Goal: Information Seeking & Learning: Learn about a topic

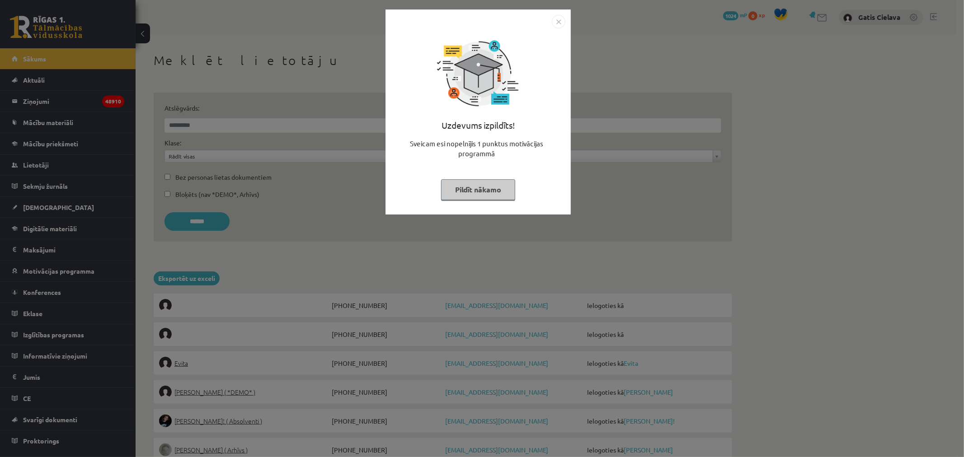
click at [470, 193] on button "Pildīt nākamo" at bounding box center [478, 189] width 74 height 21
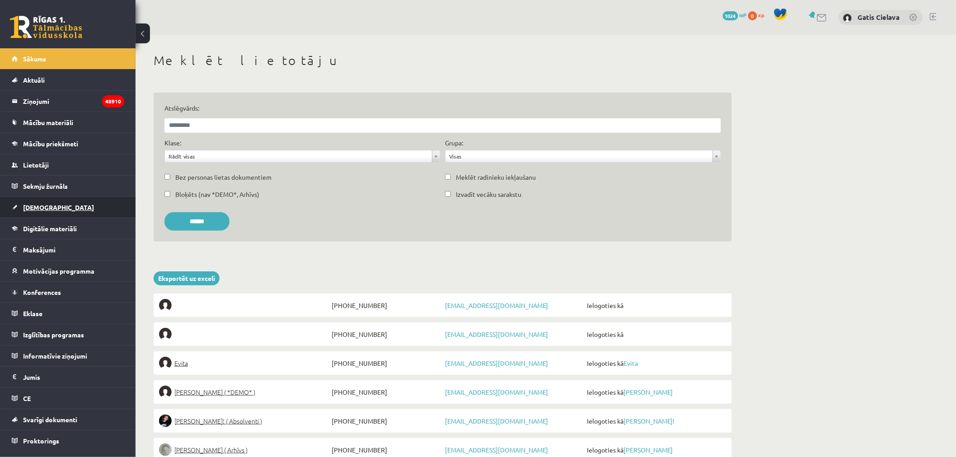
click at [40, 205] on span "[DEMOGRAPHIC_DATA]" at bounding box center [58, 207] width 71 height 8
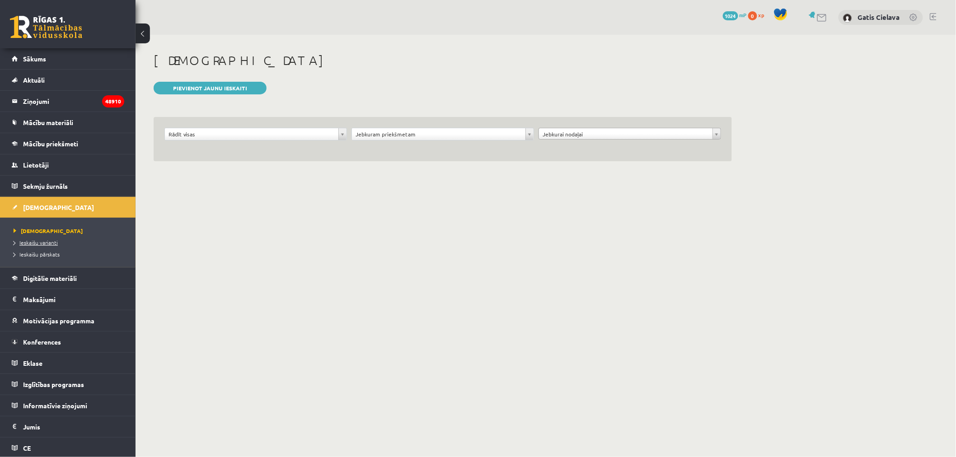
click at [51, 243] on span "Ieskaišu varianti" at bounding box center [36, 242] width 44 height 7
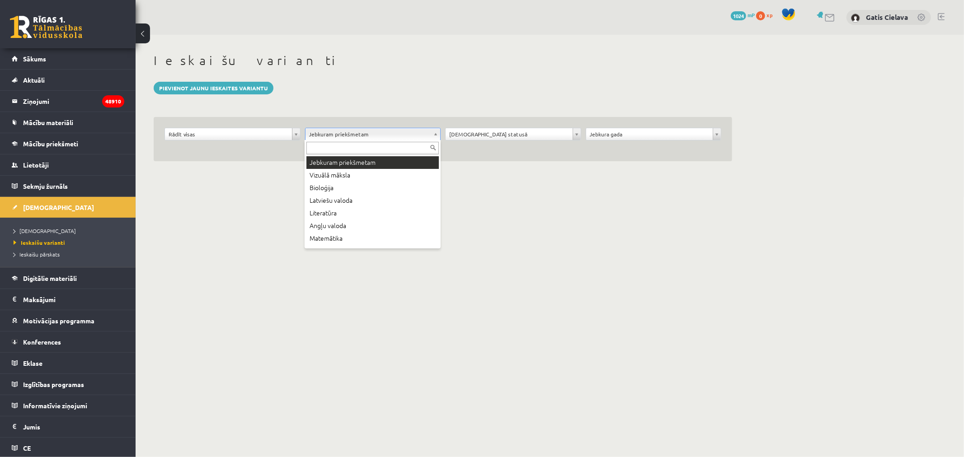
drag, startPoint x: 353, startPoint y: 134, endPoint x: 344, endPoint y: 178, distance: 44.8
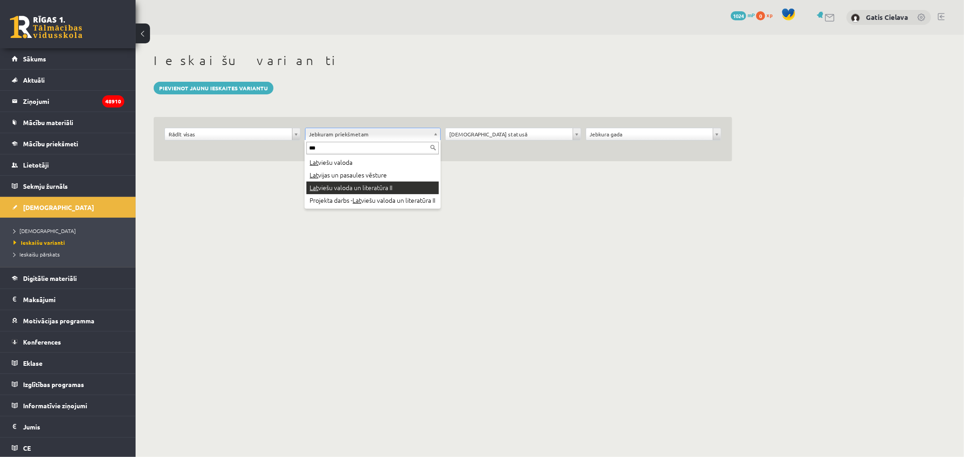
type input "***"
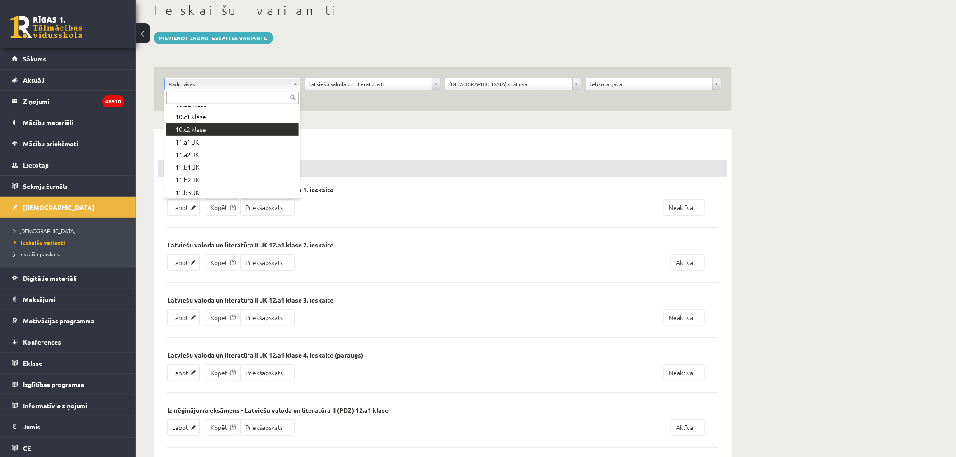
scroll to position [251, 0]
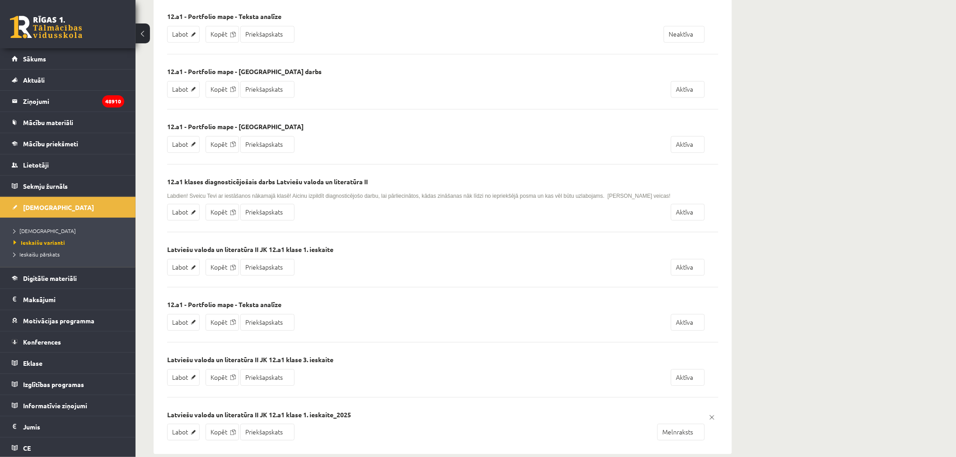
scroll to position [800, 0]
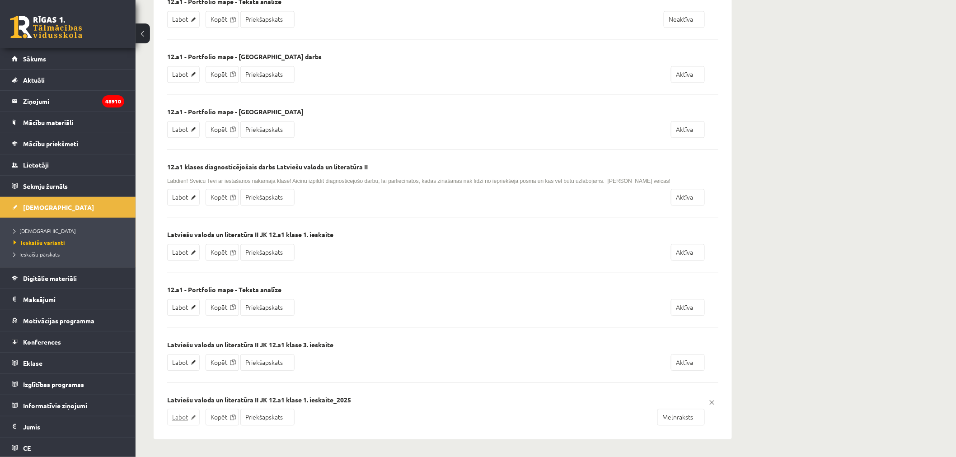
click at [183, 416] on link "Labot" at bounding box center [183, 417] width 33 height 17
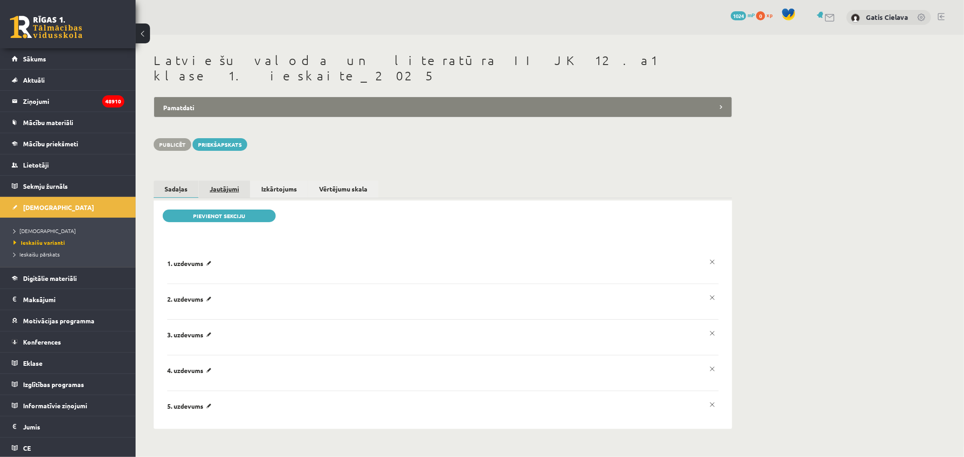
click at [221, 181] on link "Jautājumi" at bounding box center [224, 189] width 51 height 17
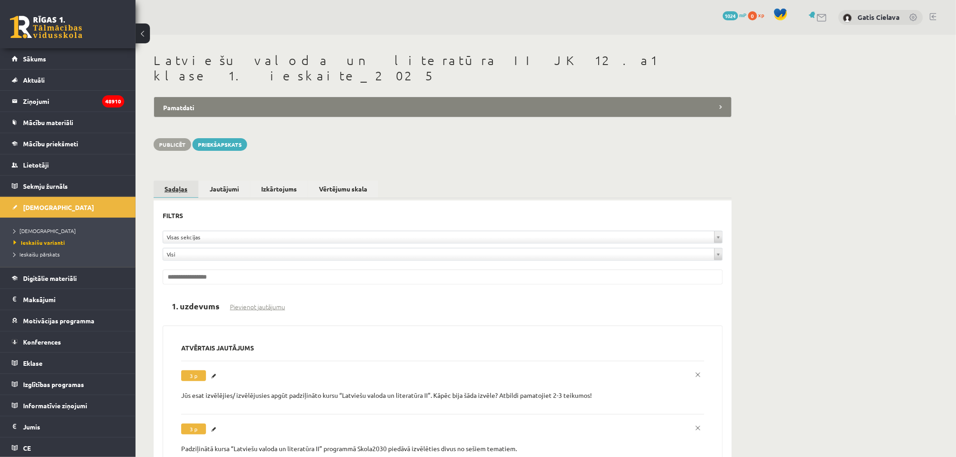
click at [175, 181] on link "Sadaļas" at bounding box center [176, 190] width 45 height 18
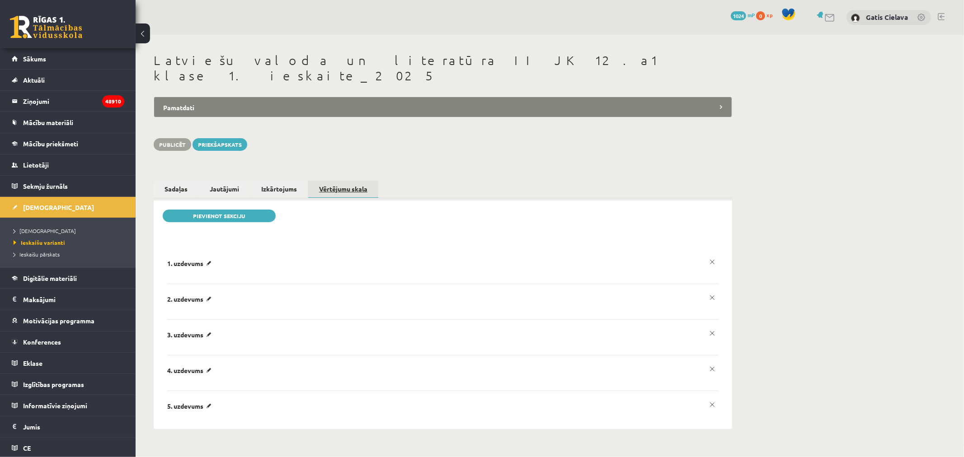
click at [342, 181] on link "Vērtējumu skala" at bounding box center [343, 190] width 70 height 18
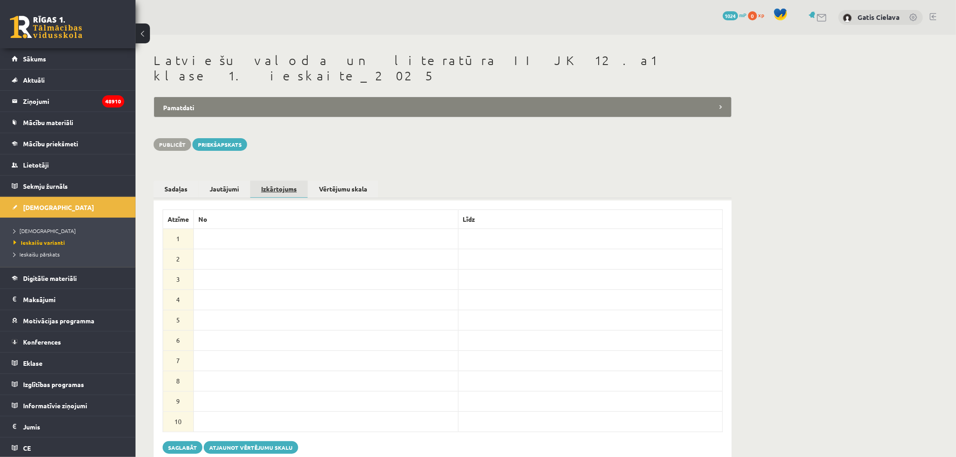
click at [290, 181] on link "Izkārtojums" at bounding box center [278, 190] width 57 height 18
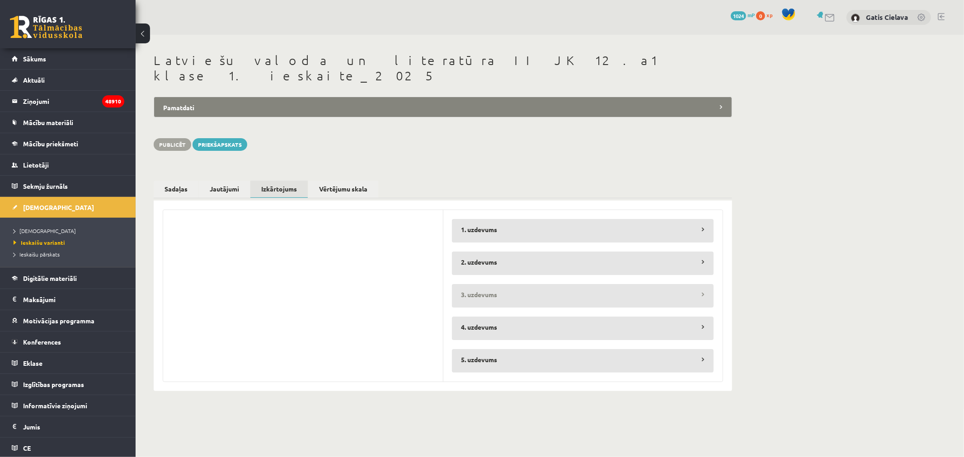
click at [485, 284] on legend "3. uzdevums" at bounding box center [583, 294] width 262 height 21
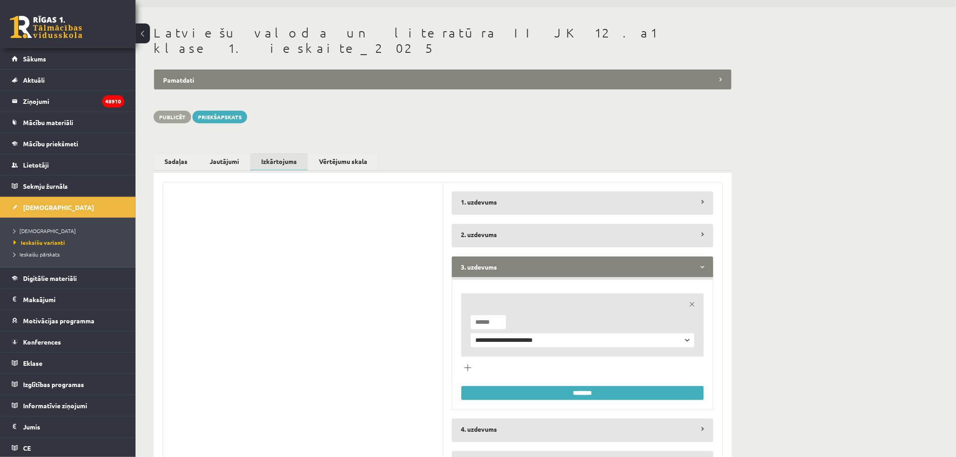
scroll to position [50, 0]
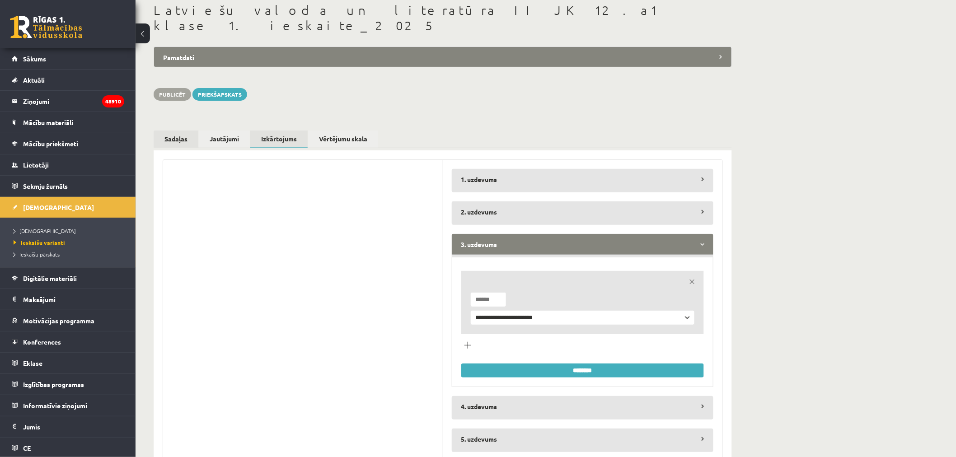
click at [177, 131] on link "Sadaļas" at bounding box center [176, 139] width 45 height 17
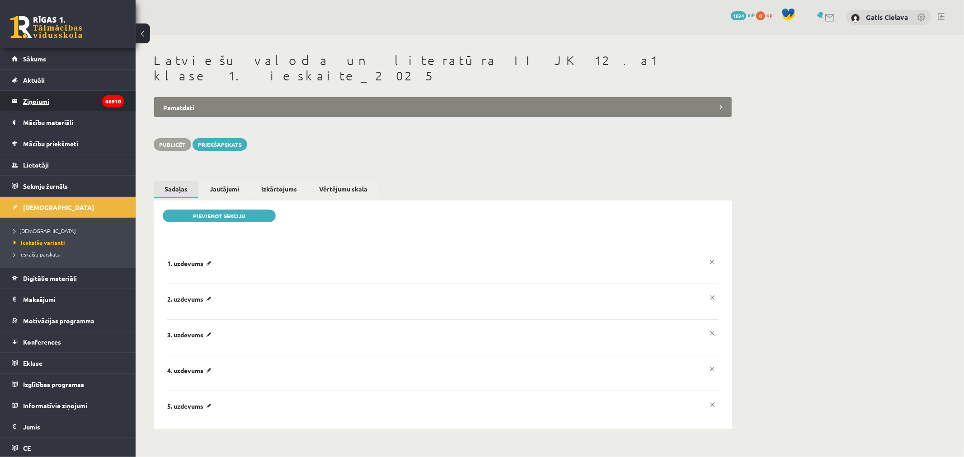
click at [38, 95] on legend "Ziņojumi 48910" at bounding box center [73, 101] width 101 height 21
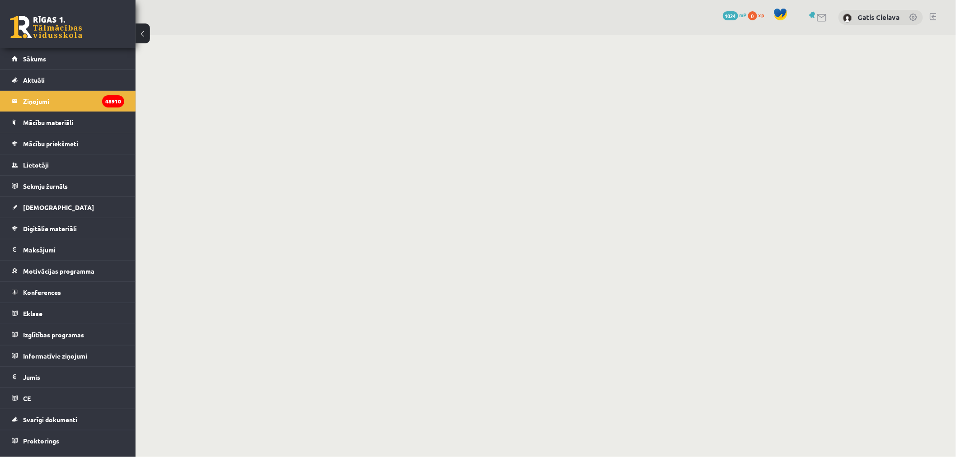
click at [935, 14] on link at bounding box center [933, 16] width 7 height 7
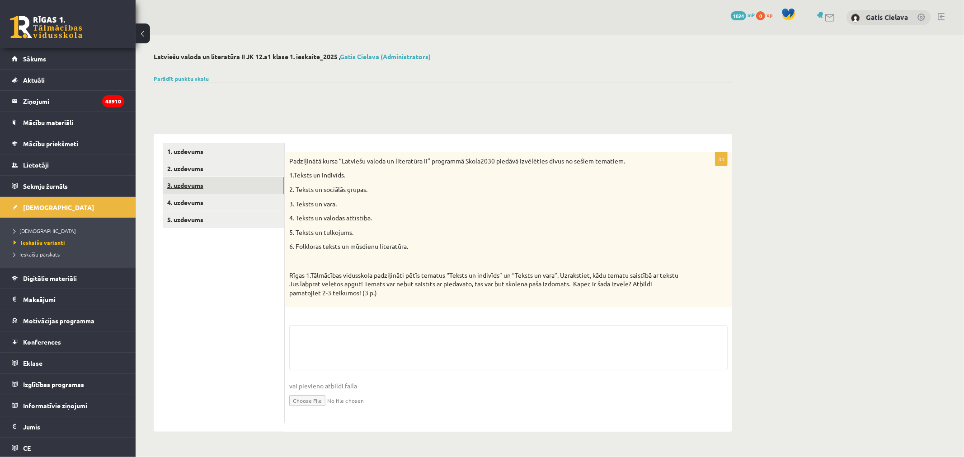
click at [188, 182] on link "3. uzdevums" at bounding box center [224, 185] width 122 height 17
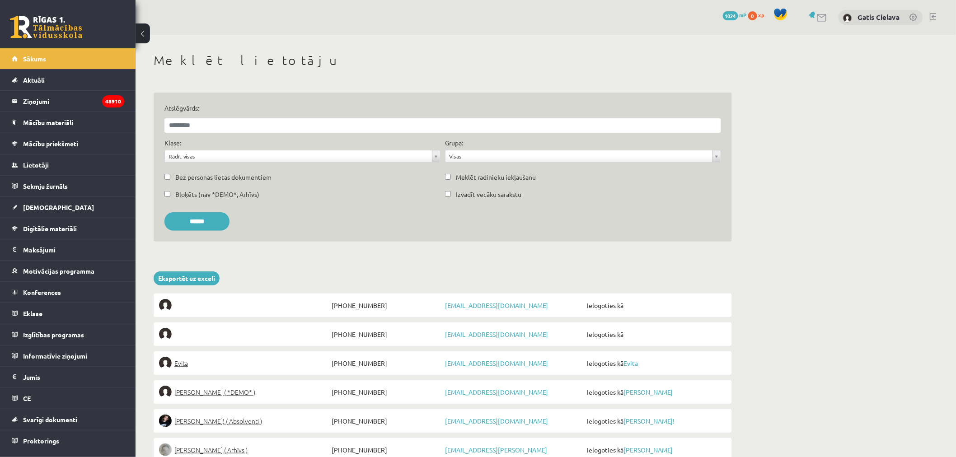
click at [937, 15] on link at bounding box center [933, 16] width 7 height 7
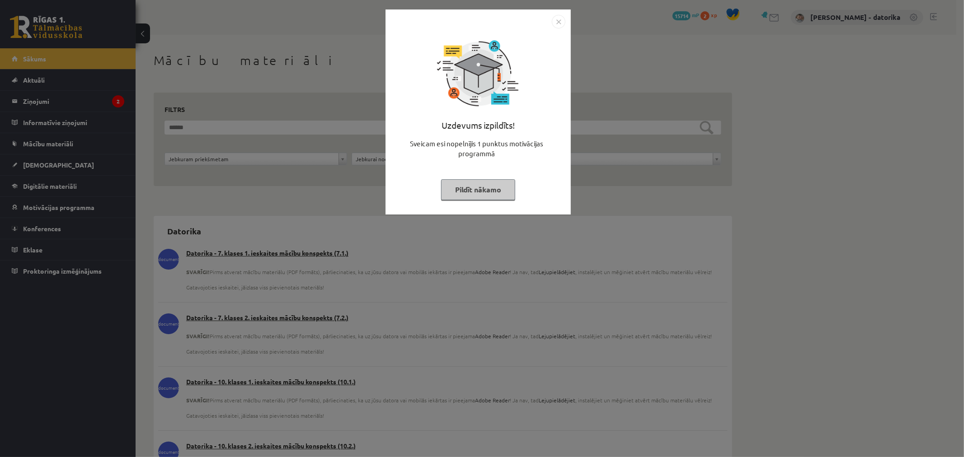
click at [471, 193] on button "Pildīt nākamo" at bounding box center [478, 189] width 74 height 21
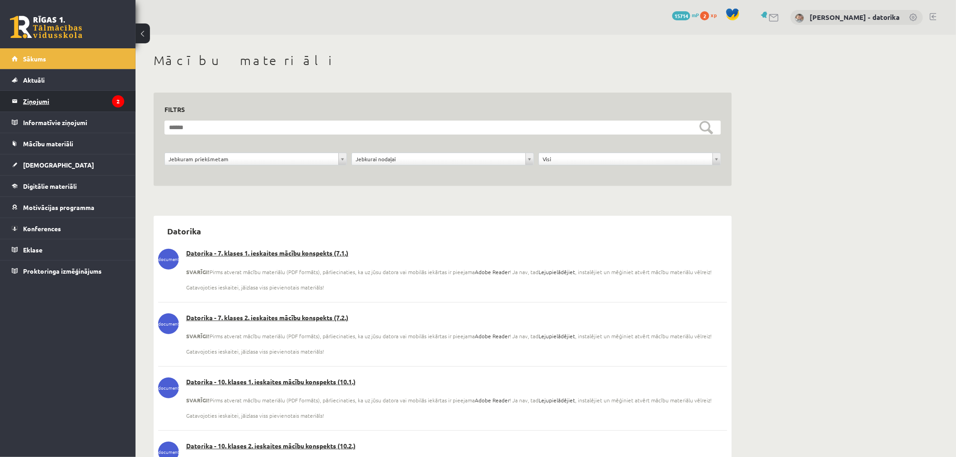
click at [35, 100] on legend "Ziņojumi 2" at bounding box center [73, 101] width 101 height 21
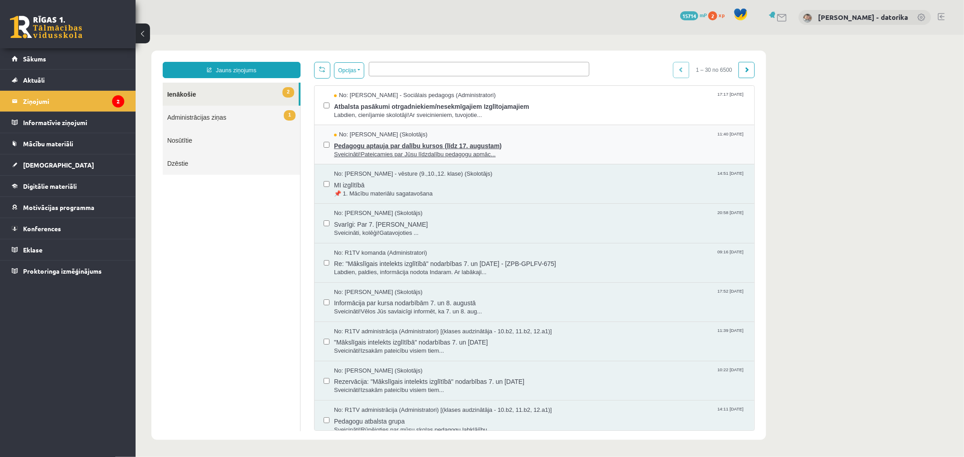
click at [411, 142] on span "Pedagogu aptauja par dalību kursos (līdz 17. augustam)" at bounding box center [539, 144] width 411 height 11
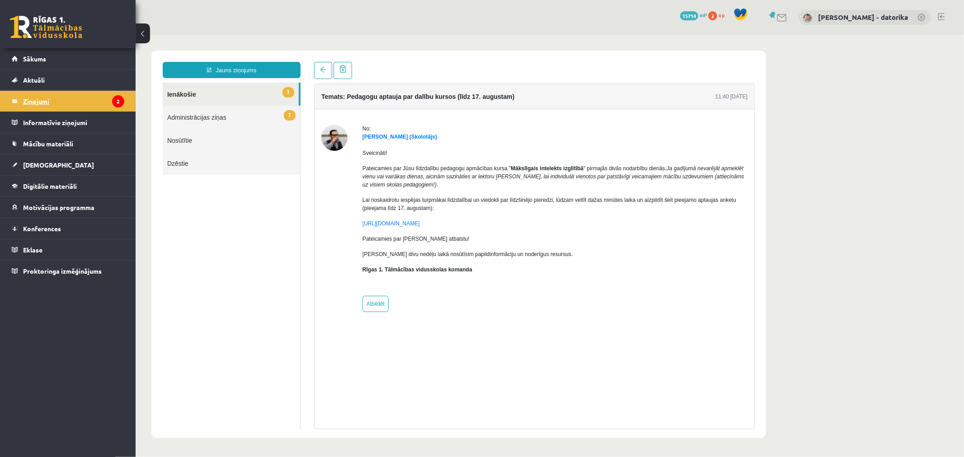
click at [39, 101] on legend "Ziņojumi 2" at bounding box center [73, 101] width 101 height 21
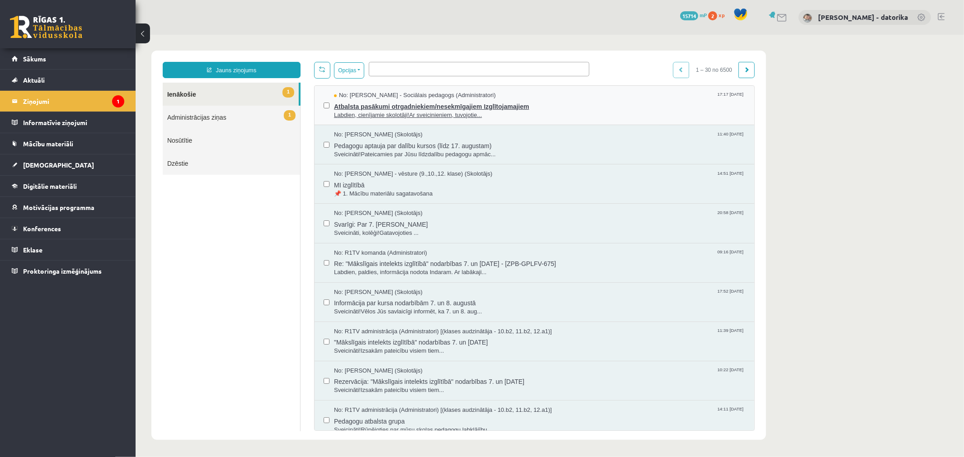
click at [446, 104] on span "Atbalsta pasākumi otrgadniekiem/nesekmīgajiem Izglītojamajiem" at bounding box center [539, 104] width 411 height 11
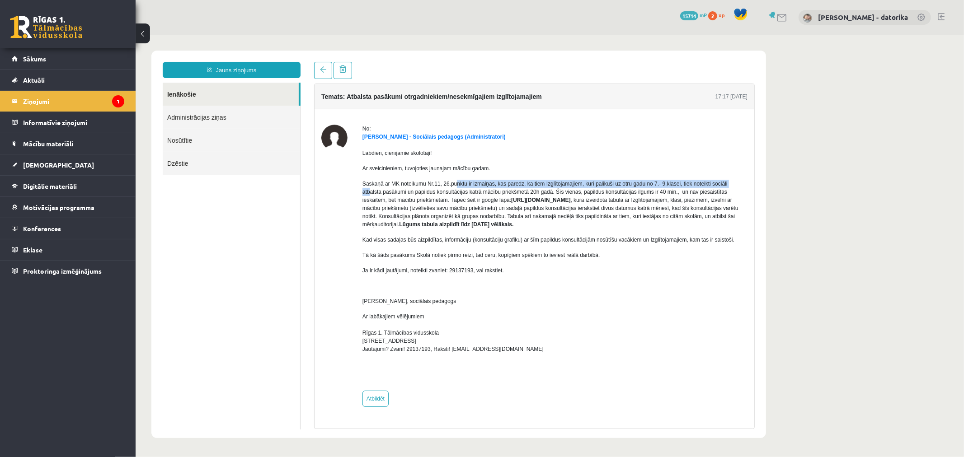
drag, startPoint x: 454, startPoint y: 180, endPoint x: 732, endPoint y: 183, distance: 277.5
click at [732, 183] on p "Saskaņā ar MK noteikumu Nr.11, 26.punktu ir izmaiņas, kas paredz, ka tiem Izglī…" at bounding box center [554, 203] width 385 height 49
drag, startPoint x: 381, startPoint y: 191, endPoint x: 570, endPoint y: 187, distance: 189.4
click at [570, 187] on p "Saskaņā ar MK noteikumu Nr.11, 26.punktu ir izmaiņas, kas paredz, ka tiem Izglī…" at bounding box center [554, 203] width 385 height 49
click at [459, 183] on p "Saskaņā ar MK noteikumu Nr.11, 26.punktu ir izmaiņas, kas paredz, ka tiem Izglī…" at bounding box center [554, 203] width 385 height 49
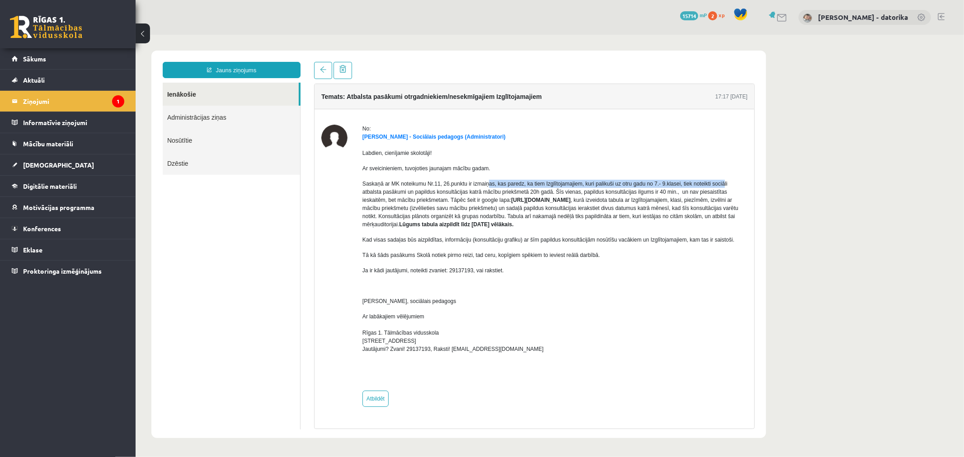
drag, startPoint x: 485, startPoint y: 180, endPoint x: 720, endPoint y: 181, distance: 234.6
click at [720, 181] on p "Saskaņā ar MK noteikumu Nr.11, 26.punktu ir izmaiņas, kas paredz, ka tiem Izglī…" at bounding box center [554, 203] width 385 height 49
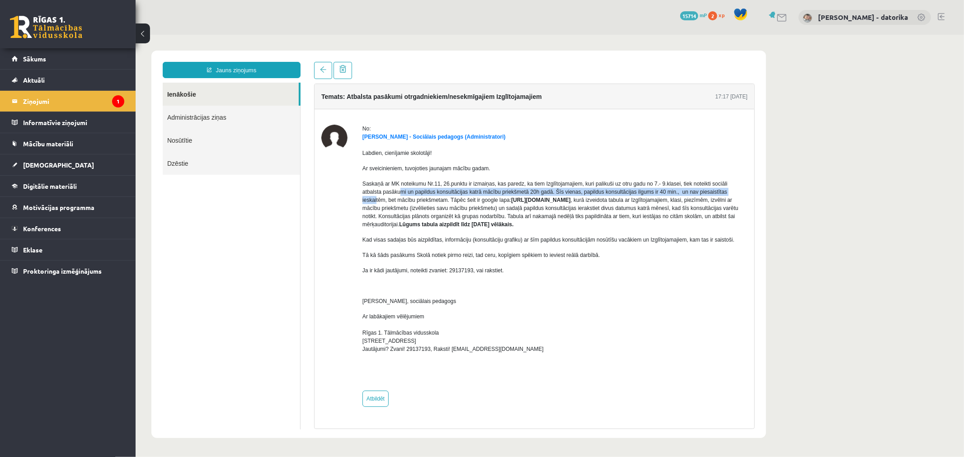
drag, startPoint x: 381, startPoint y: 191, endPoint x: 714, endPoint y: 191, distance: 333.1
click at [714, 191] on p "Saskaņā ar MK noteikumu Nr.11, 26.punktu ir izmaiņas, kas paredz, ka tiem Izglī…" at bounding box center [554, 203] width 385 height 49
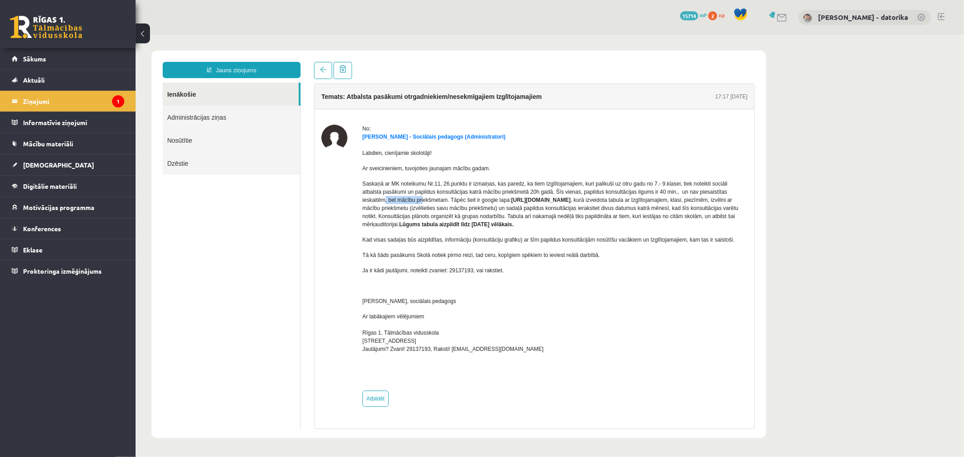
drag, startPoint x: 387, startPoint y: 199, endPoint x: 724, endPoint y: 195, distance: 336.8
click at [724, 195] on p "Saskaņā ar MK noteikumu Nr.11, 26.punktu ir izmaiņas, kas paredz, ka tiem Izglī…" at bounding box center [554, 203] width 385 height 49
drag, startPoint x: 421, startPoint y: 211, endPoint x: 657, endPoint y: 206, distance: 235.5
click at [657, 206] on p "Saskaņā ar MK noteikumu Nr.11, 26.punktu ir izmaiņas, kas paredz, ka tiem Izglī…" at bounding box center [554, 203] width 385 height 49
click at [563, 218] on p "Saskaņā ar MK noteikumu Nr.11, 26.punktu ir izmaiņas, kas paredz, ka tiem Izglī…" at bounding box center [554, 203] width 385 height 49
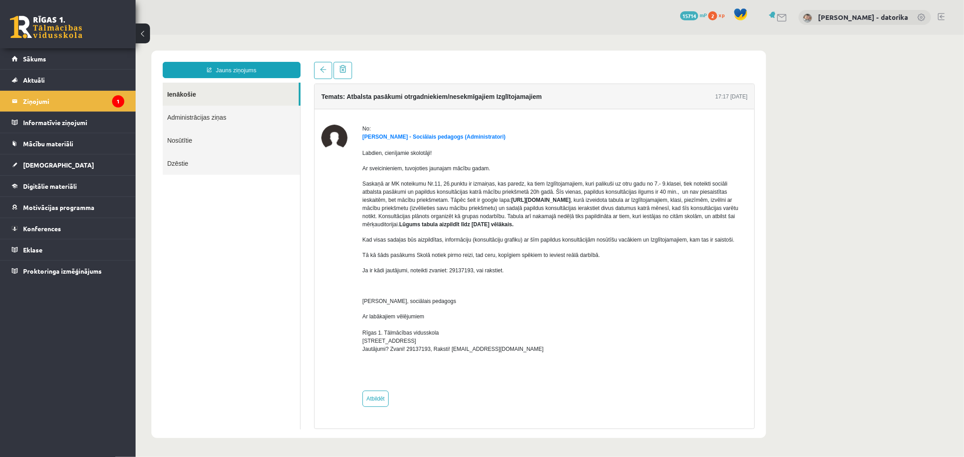
drag, startPoint x: 393, startPoint y: 206, endPoint x: 476, endPoint y: 196, distance: 84.2
click at [511, 197] on strong "[URL][DOMAIN_NAME]" at bounding box center [540, 200] width 59 height 6
copy strong "[URL][DOMAIN_NAME]"
drag, startPoint x: 396, startPoint y: 224, endPoint x: 655, endPoint y: 224, distance: 259.0
click at [655, 224] on p "Saskaņā ar MK noteikumu Nr.11, 26.punktu ir izmaiņas, kas paredz, ka tiem Izglī…" at bounding box center [554, 203] width 385 height 49
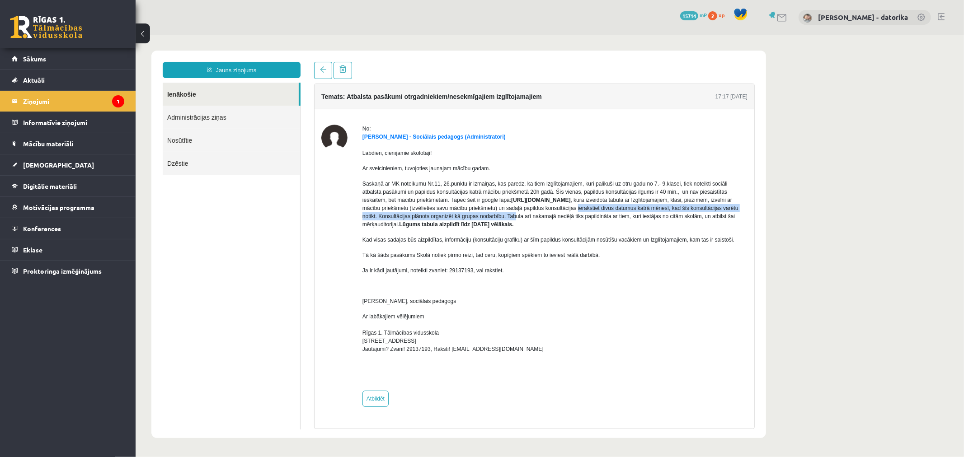
drag, startPoint x: 431, startPoint y: 215, endPoint x: 706, endPoint y: 212, distance: 275.3
click at [706, 212] on p "Saskaņā ar MK noteikumu Nr.11, 26.punktu ir izmaiņas, kas paredz, ka tiem Izglī…" at bounding box center [554, 203] width 385 height 49
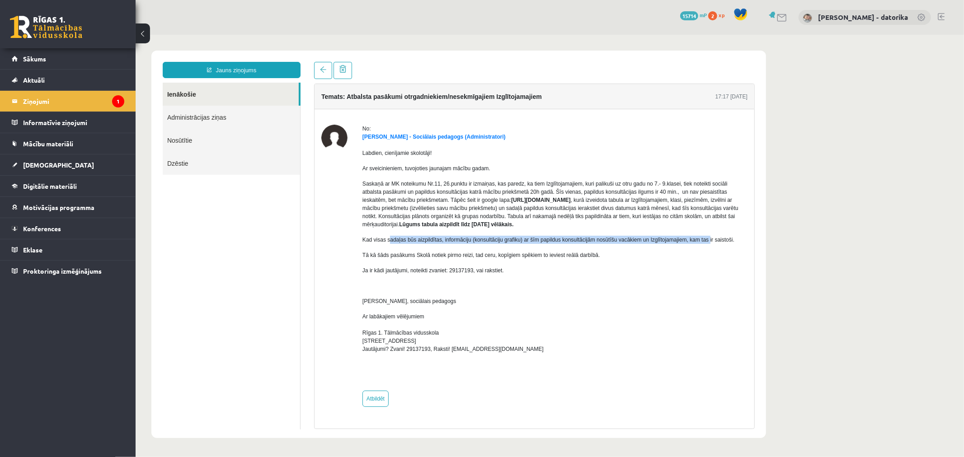
drag, startPoint x: 388, startPoint y: 241, endPoint x: 703, endPoint y: 233, distance: 315.2
click at [703, 233] on div "Labdien, cienījamie skolotāji! Ar sveicinieniem, tuvojoties jaunajam mācību gad…" at bounding box center [554, 262] width 385 height 243
click at [554, 254] on p "Tā kā šāds pasākums Skolā notiek pirmo reizi, tad ceru, kopīgiem spēkiem to iev…" at bounding box center [554, 255] width 385 height 8
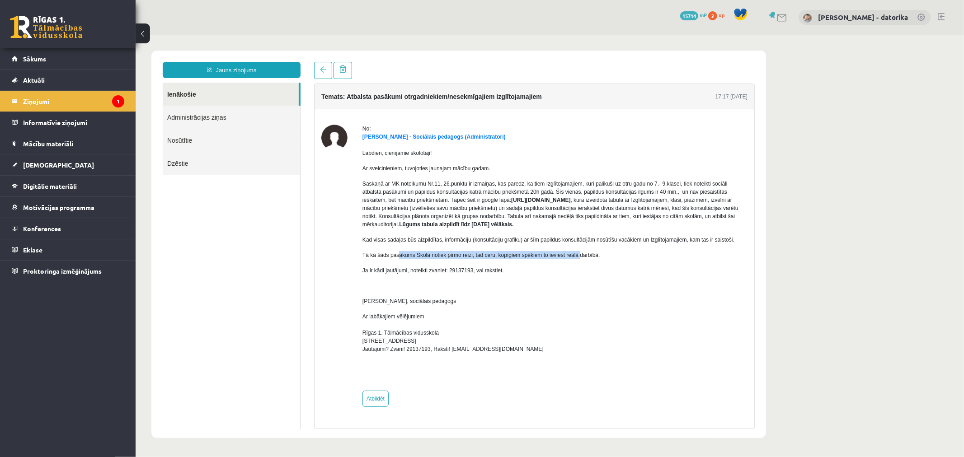
drag, startPoint x: 396, startPoint y: 253, endPoint x: 576, endPoint y: 255, distance: 179.5
click at [576, 255] on p "Tā kā šāds pasākums Skolā notiek pirmo reizi, tad ceru, kopīgiem spēkiem to iev…" at bounding box center [554, 255] width 385 height 8
drag, startPoint x: 382, startPoint y: 271, endPoint x: 488, endPoint y: 270, distance: 105.8
click at [488, 270] on p "Ja ir kādi jautājumi, noteikti zvaniet: 29137193, vai rakstiet." at bounding box center [554, 270] width 385 height 8
click at [558, 258] on p "Tā kā šāds pasākums Skolā notiek pirmo reizi, tad ceru, kopīgiem spēkiem to iev…" at bounding box center [554, 255] width 385 height 8
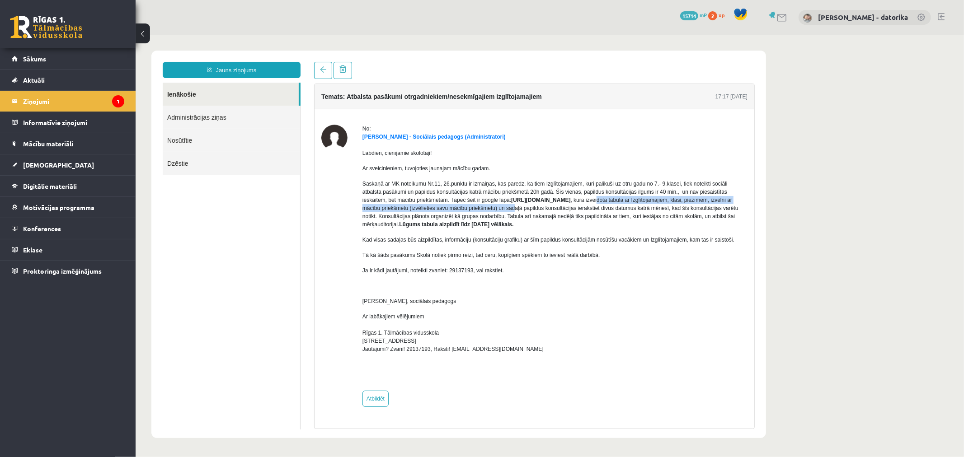
drag, startPoint x: 418, startPoint y: 205, endPoint x: 705, endPoint y: 205, distance: 287.0
click at [705, 205] on p "Saskaņā ar MK noteikumu Nr.11, 26.punktu ir izmaiņas, kas paredz, ka tiem Izglī…" at bounding box center [554, 203] width 385 height 49
drag, startPoint x: 400, startPoint y: 217, endPoint x: 550, endPoint y: 213, distance: 149.7
click at [550, 213] on p "Saskaņā ar MK noteikumu Nr.11, 26.punktu ir izmaiņas, kas paredz, ka tiem Izglī…" at bounding box center [554, 203] width 385 height 49
drag, startPoint x: 472, startPoint y: 207, endPoint x: 723, endPoint y: 205, distance: 250.4
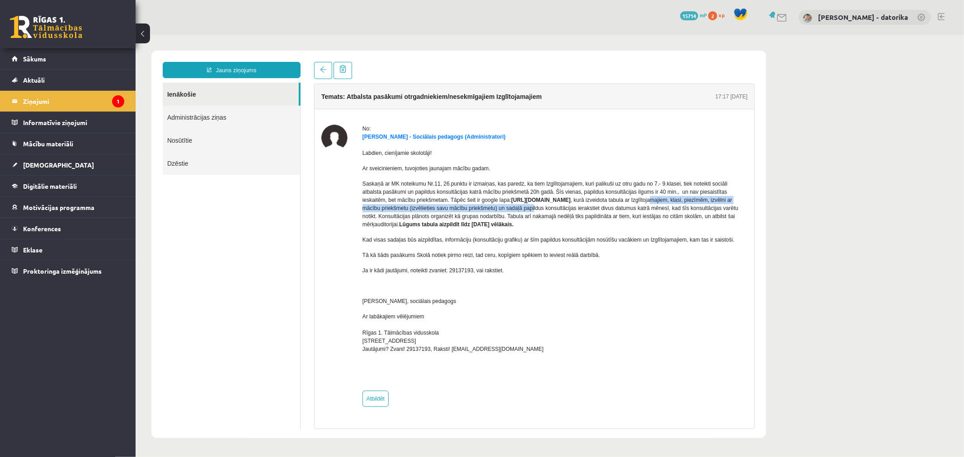
click at [723, 205] on p "Saskaņā ar MK noteikumu Nr.11, 26.punktu ir izmaiņas, kas paredz, ka tiem Izglī…" at bounding box center [554, 203] width 385 height 49
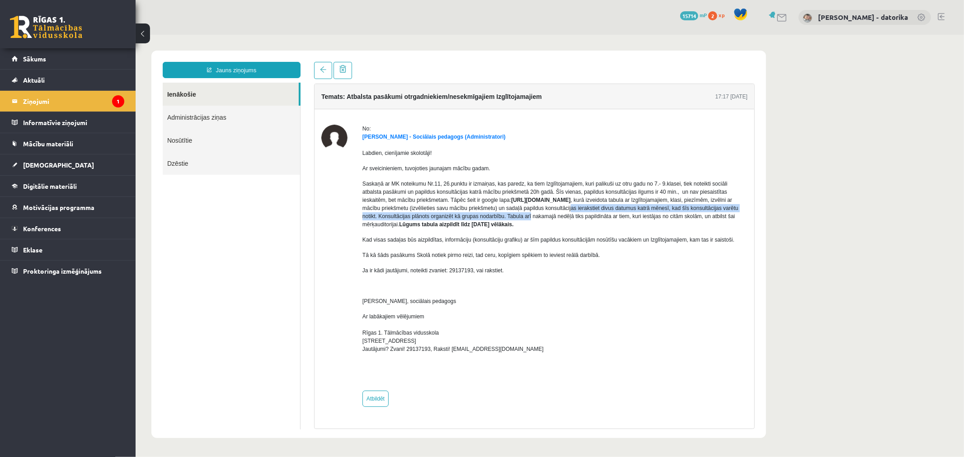
drag, startPoint x: 391, startPoint y: 217, endPoint x: 719, endPoint y: 217, distance: 328.2
click at [719, 217] on p "Saskaņā ar MK noteikumu Nr.11, 26.punktu ir izmaiņas, kas paredz, ka tiem Izglī…" at bounding box center [554, 203] width 385 height 49
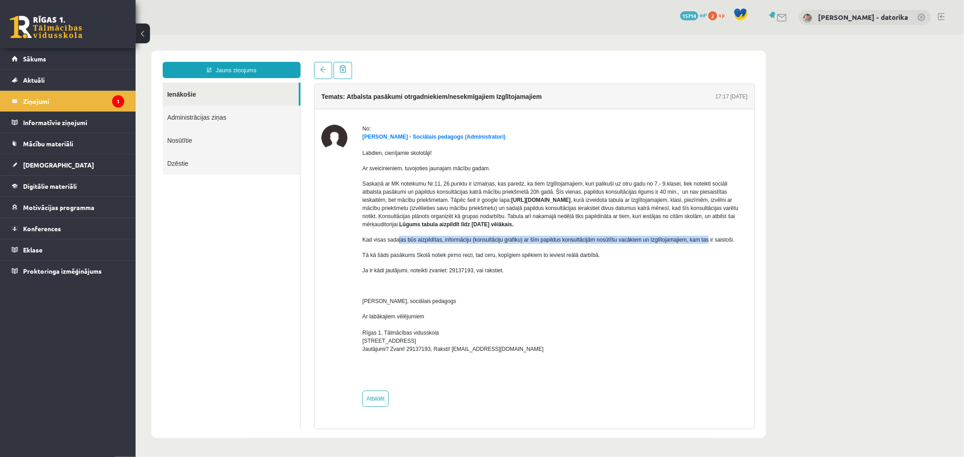
drag, startPoint x: 395, startPoint y: 229, endPoint x: 702, endPoint y: 233, distance: 307.4
click at [702, 233] on div "Labdien, cienījamie skolotāji! Ar sveicinieniem, tuvojoties jaunajam mācību gad…" at bounding box center [554, 262] width 385 height 243
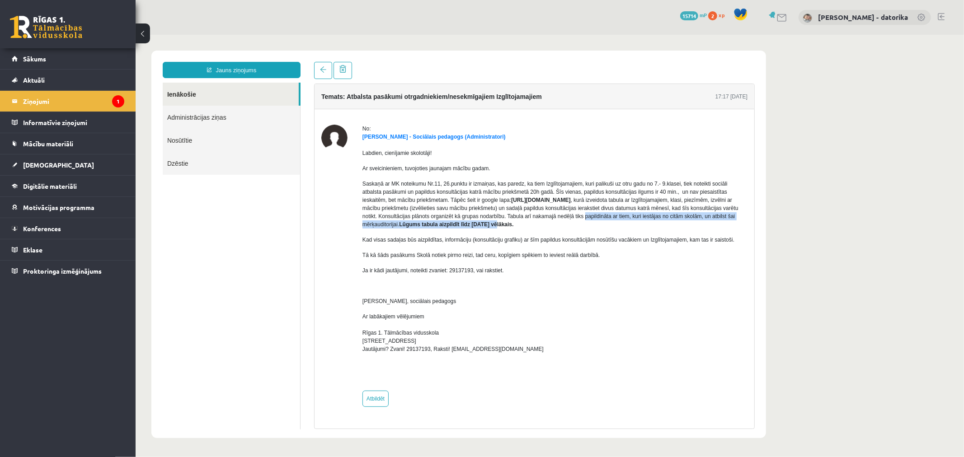
drag, startPoint x: 390, startPoint y: 221, endPoint x: 676, endPoint y: 222, distance: 286.1
click at [675, 222] on p "Saskaņā ar MK noteikumu Nr.11, 26.punktu ir izmaiņas, kas paredz, ka tiem Izglī…" at bounding box center [554, 203] width 385 height 49
drag, startPoint x: 392, startPoint y: 197, endPoint x: 703, endPoint y: 203, distance: 311.0
click at [703, 203] on p "Saskaņā ar MK noteikumu Nr.11, 26.punktu ir izmaiņas, kas paredz, ka tiem Izglī…" at bounding box center [554, 203] width 385 height 49
click at [546, 212] on p "Saskaņā ar MK noteikumu Nr.11, 26.punktu ir izmaiņas, kas paredz, ka tiem Izglī…" at bounding box center [554, 203] width 385 height 49
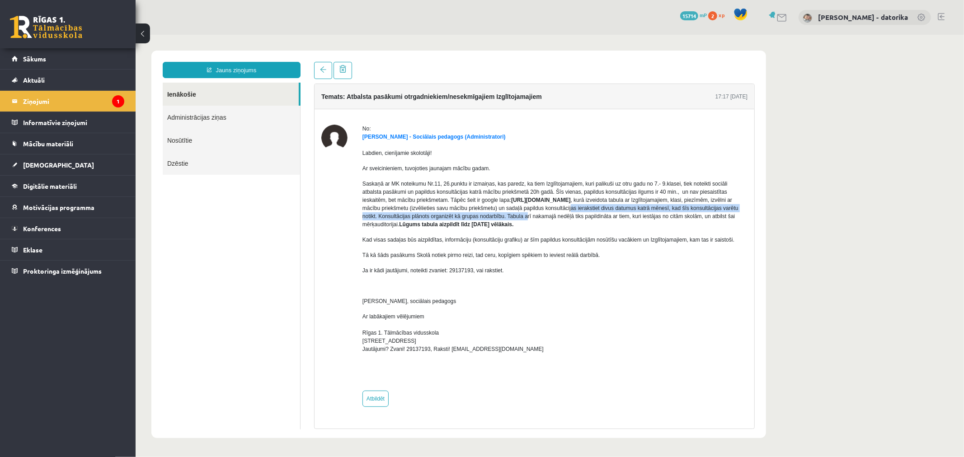
drag, startPoint x: 389, startPoint y: 217, endPoint x: 715, endPoint y: 212, distance: 326.4
click at [715, 212] on p "Saskaņā ar MK noteikumu Nr.11, 26.punktu ir izmaiņas, kas paredz, ka tiem Izglī…" at bounding box center [554, 203] width 385 height 49
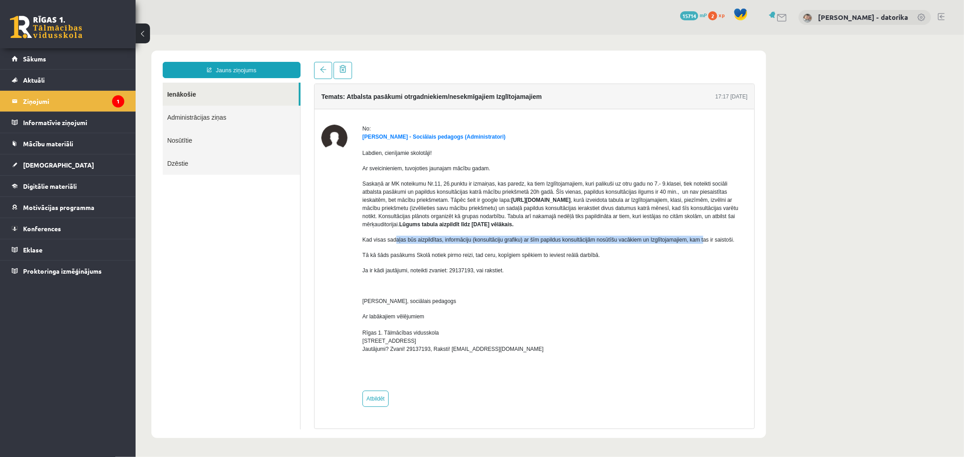
drag, startPoint x: 394, startPoint y: 235, endPoint x: 697, endPoint y: 234, distance: 303.3
click at [697, 234] on div "Labdien, cienījamie skolotāji! Ar sveicinieniem, tuvojoties jaunajam mācību gad…" at bounding box center [554, 262] width 385 height 243
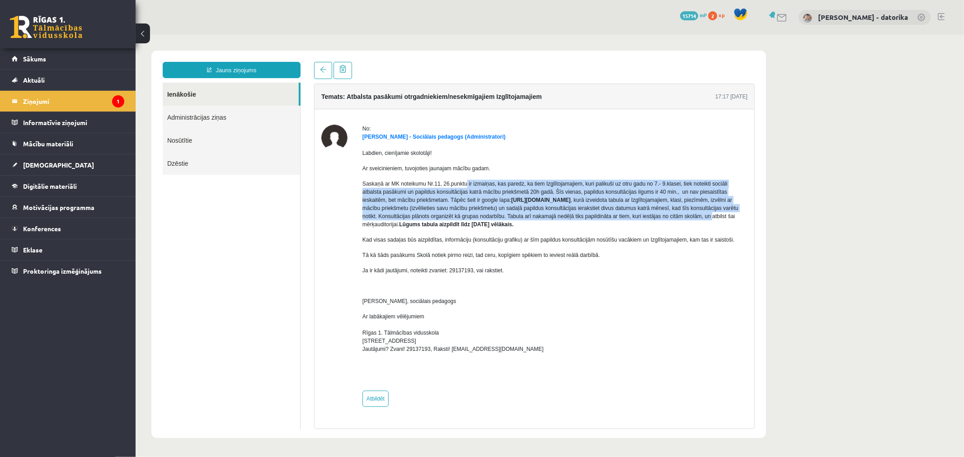
drag, startPoint x: 516, startPoint y: 223, endPoint x: 466, endPoint y: 187, distance: 61.8
click at [466, 187] on p "Saskaņā ar MK noteikumu Nr.11, 26.punktu ir izmaiņas, kas paredz, ka tiem Izglī…" at bounding box center [554, 203] width 385 height 49
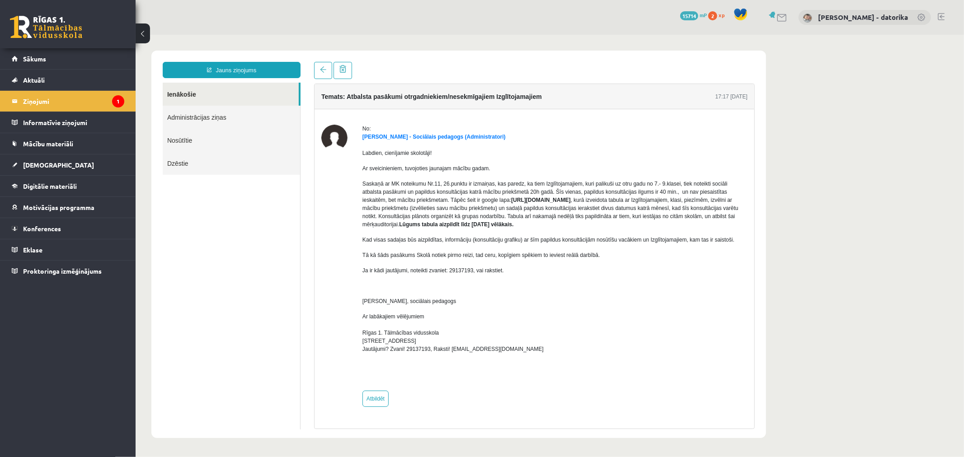
click at [560, 221] on p "Saskaņā ar MK noteikumu Nr.11, 26.punktu ir izmaiņas, kas paredz, ka tiem Izglī…" at bounding box center [554, 203] width 385 height 49
